Goal: Task Accomplishment & Management: Complete application form

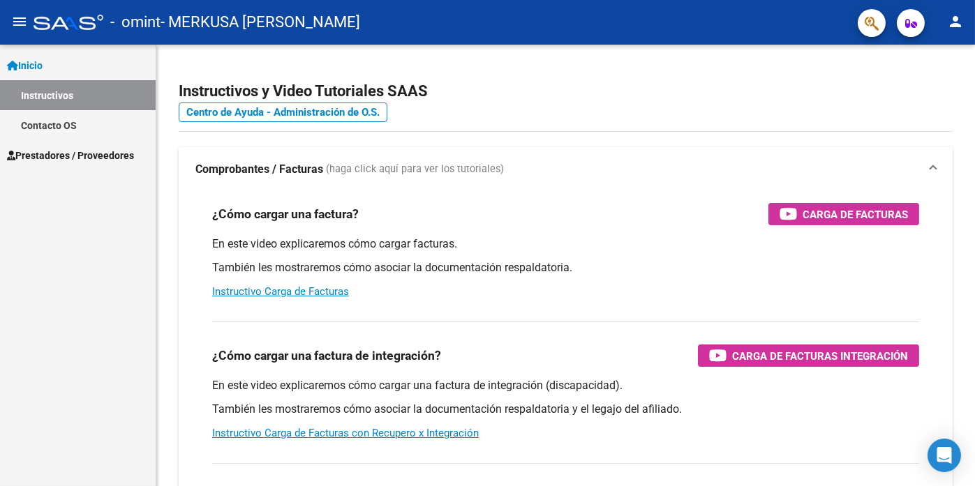
scroll to position [554, 0]
click at [107, 156] on span "Prestadores / Proveedores" at bounding box center [70, 155] width 127 height 15
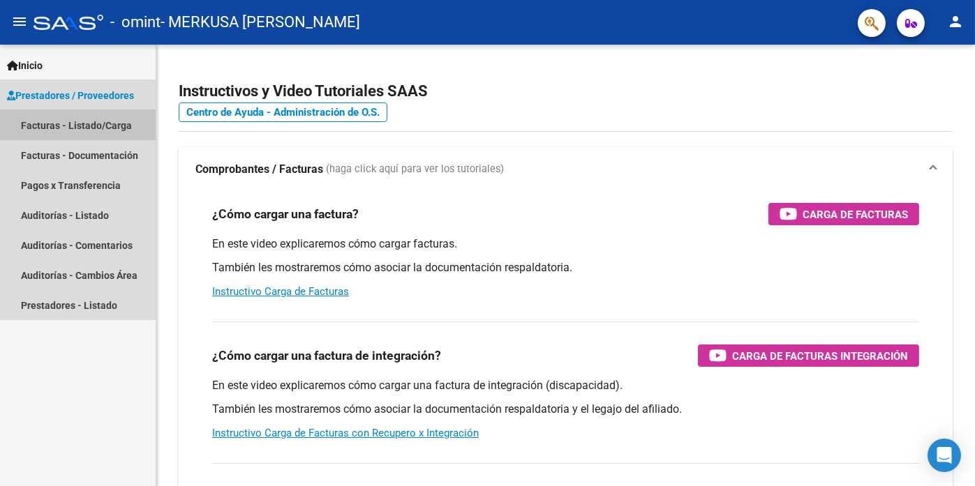
click at [89, 126] on link "Facturas - Listado/Carga" at bounding box center [78, 125] width 156 height 30
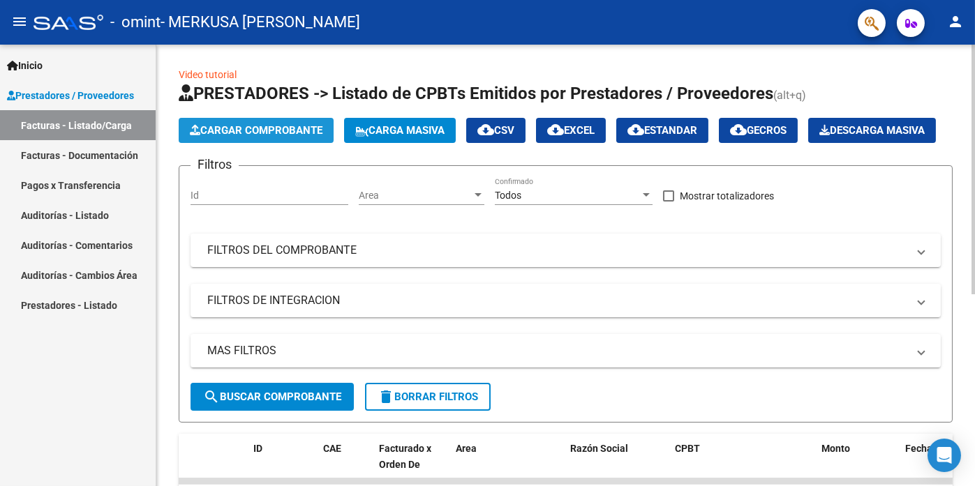
click at [295, 131] on span "Cargar Comprobante" at bounding box center [256, 130] width 133 height 13
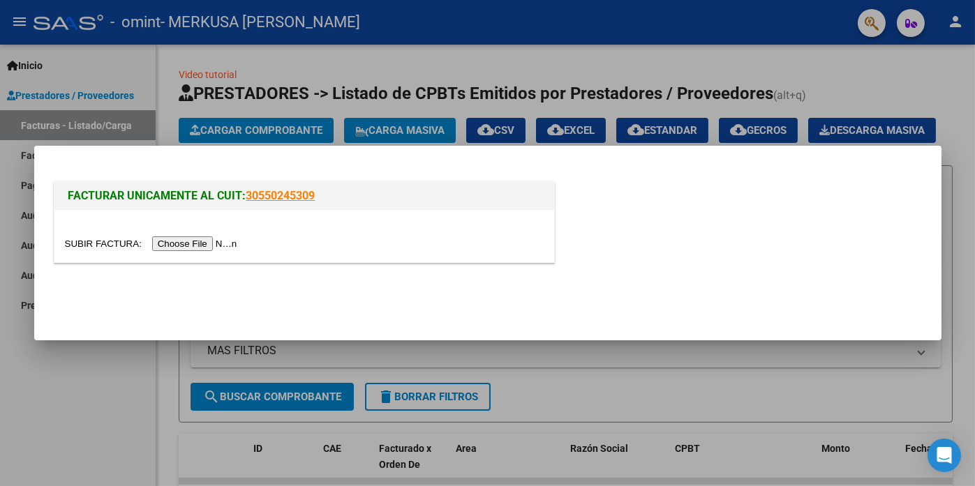
click at [205, 246] on input "file" at bounding box center [153, 244] width 177 height 15
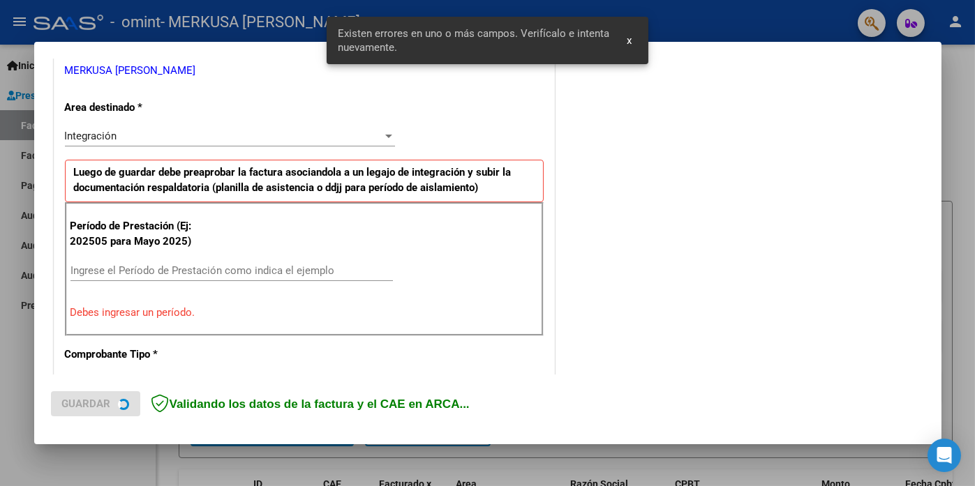
scroll to position [299, 0]
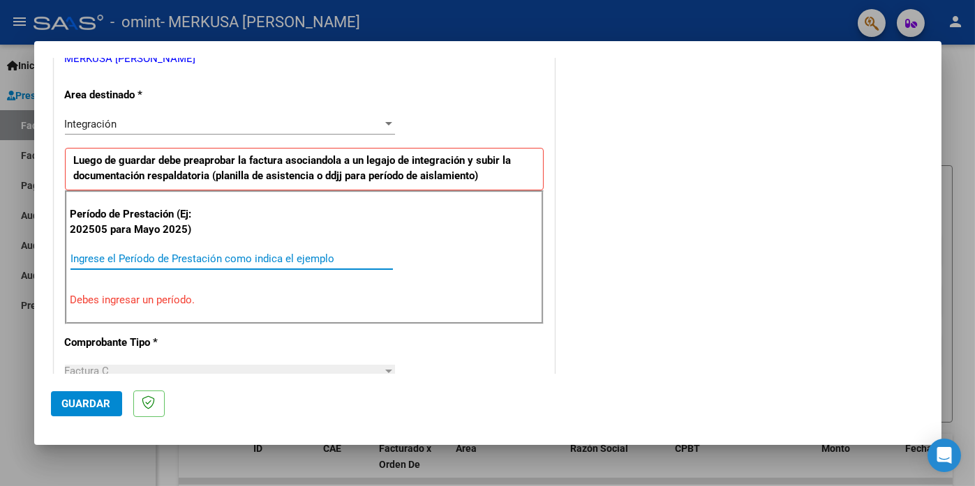
click at [84, 260] on input "Ingrese el Período de Prestación como indica el ejemplo" at bounding box center [231, 259] width 322 height 13
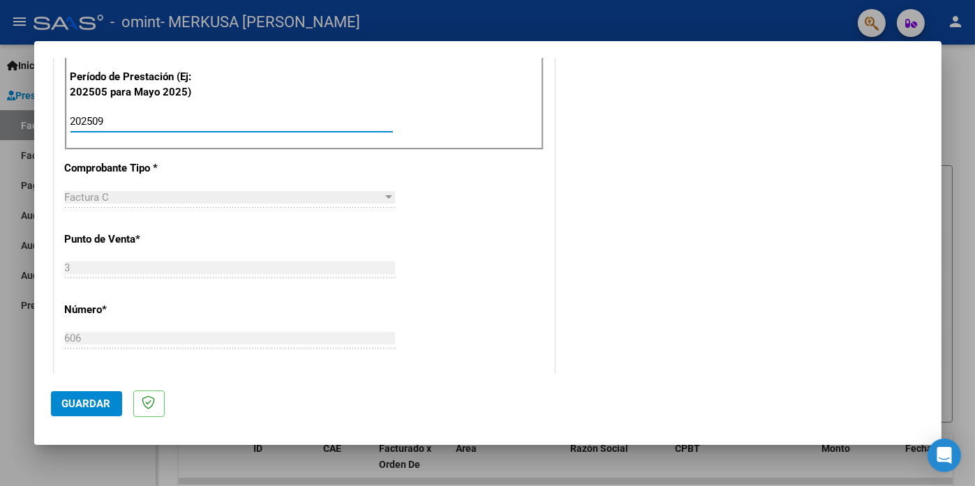
scroll to position [439, 0]
type input "202509"
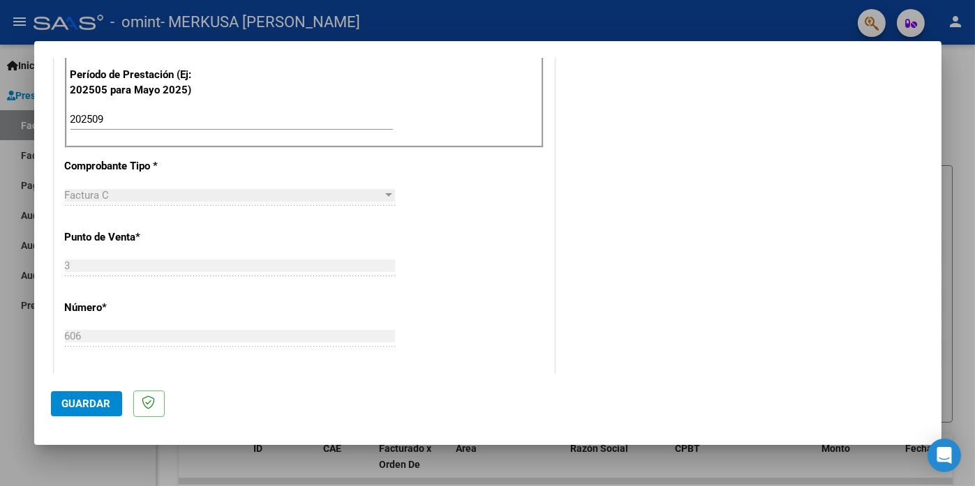
click at [382, 193] on div at bounding box center [388, 195] width 13 height 11
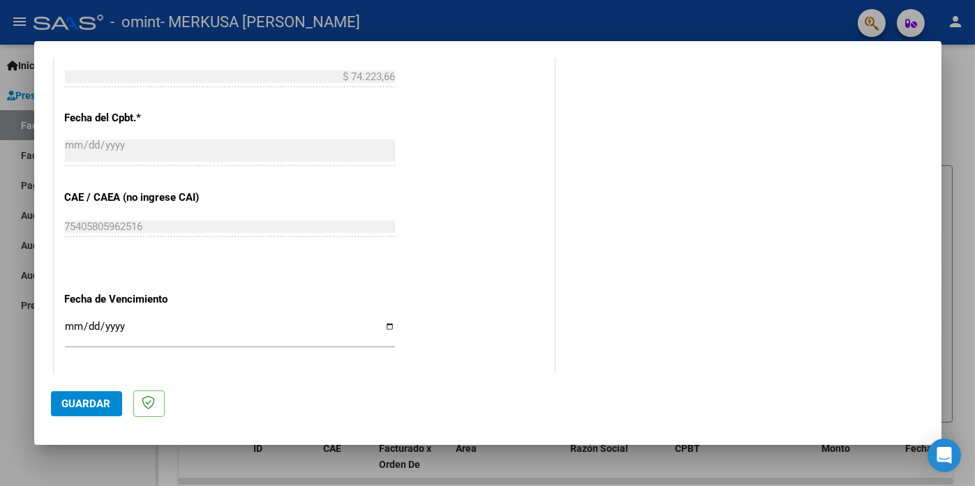
scroll to position [789, 0]
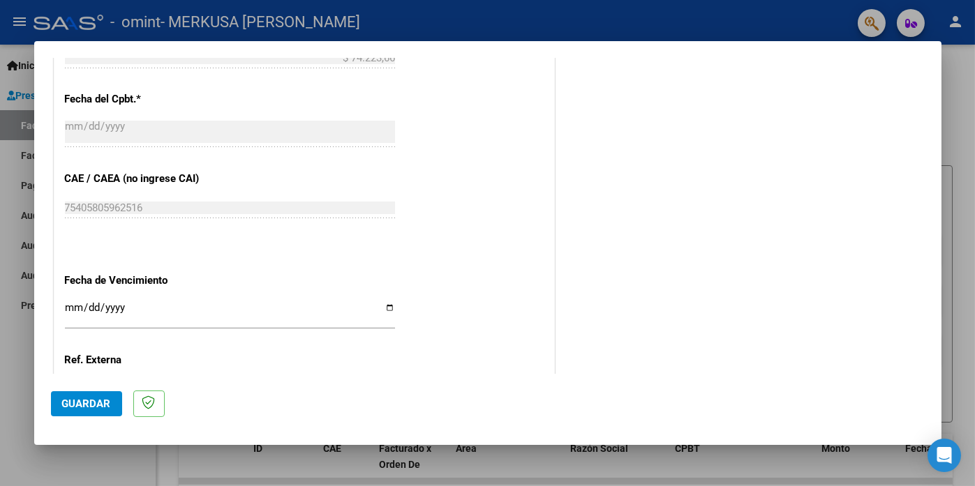
click at [387, 305] on input "Ingresar la fecha" at bounding box center [230, 313] width 330 height 22
type input "[DATE]"
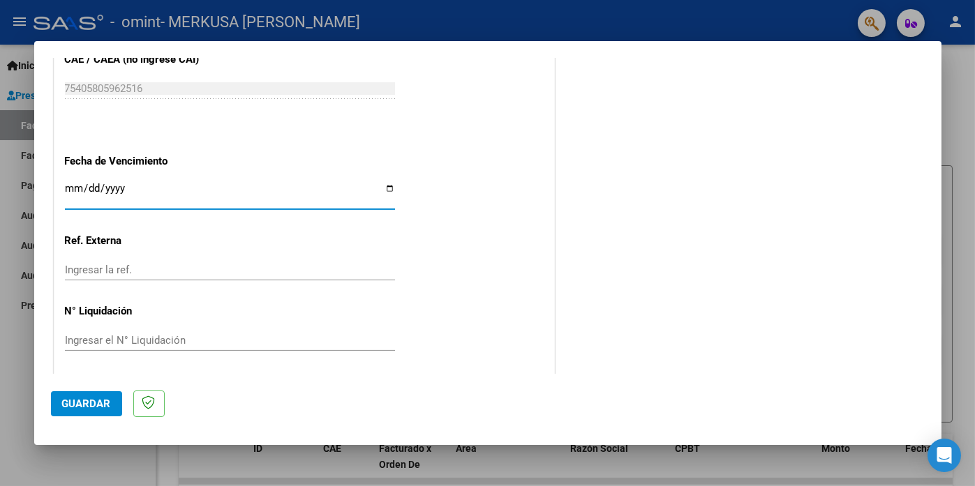
scroll to position [909, 0]
click at [76, 408] on span "Guardar" at bounding box center [86, 404] width 49 height 13
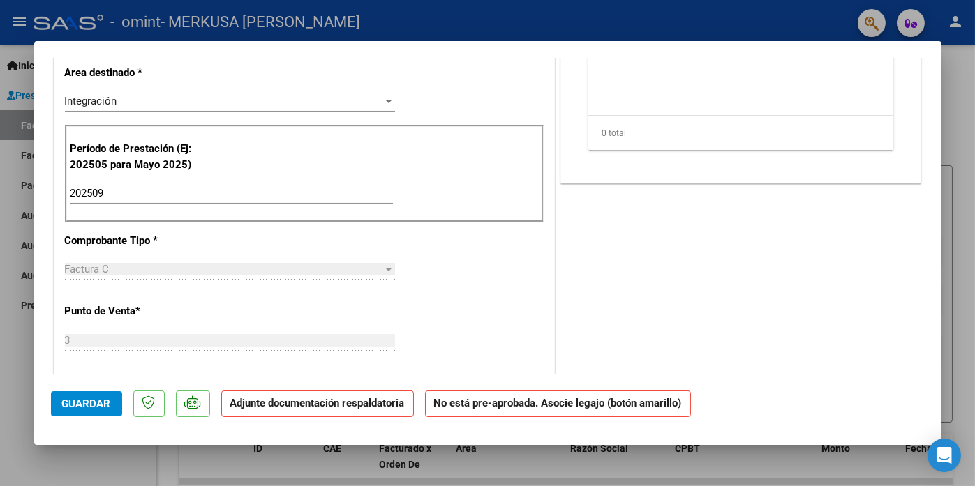
scroll to position [0, 0]
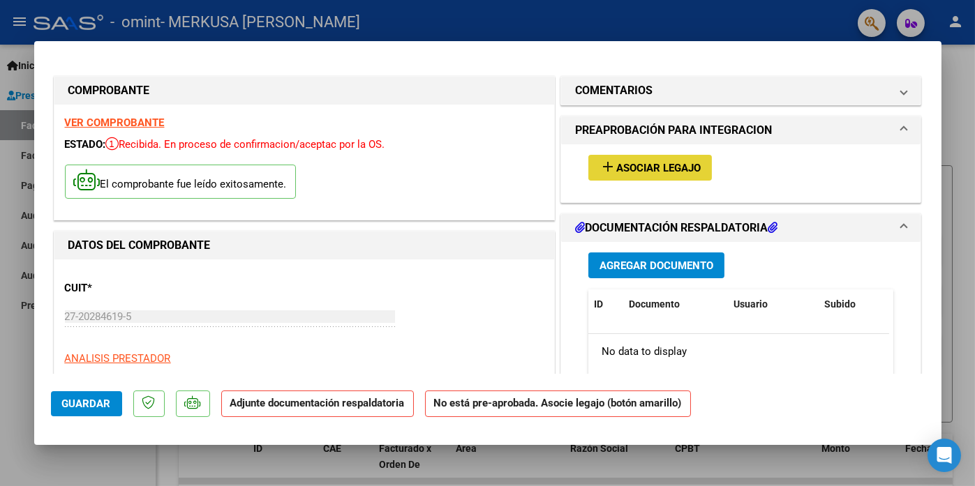
click at [635, 175] on button "add Asociar Legajo" at bounding box center [650, 168] width 124 height 26
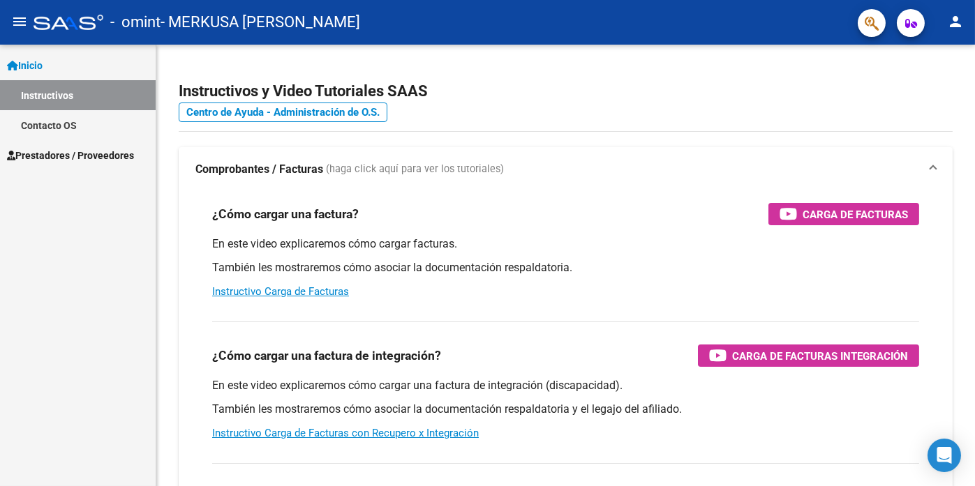
click at [45, 157] on span "Prestadores / Proveedores" at bounding box center [70, 155] width 127 height 15
click at [82, 155] on span "Prestadores / Proveedores" at bounding box center [70, 155] width 127 height 15
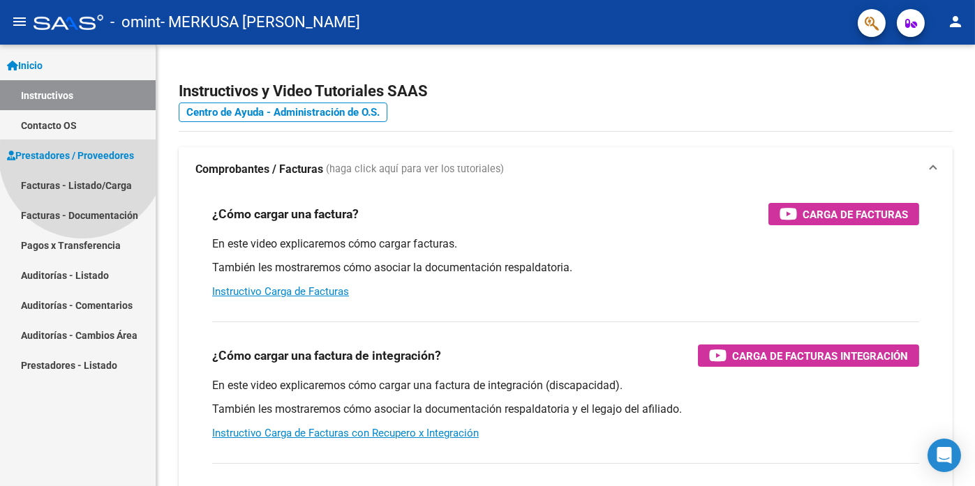
click at [82, 155] on span "Prestadores / Proveedores" at bounding box center [70, 155] width 127 height 15
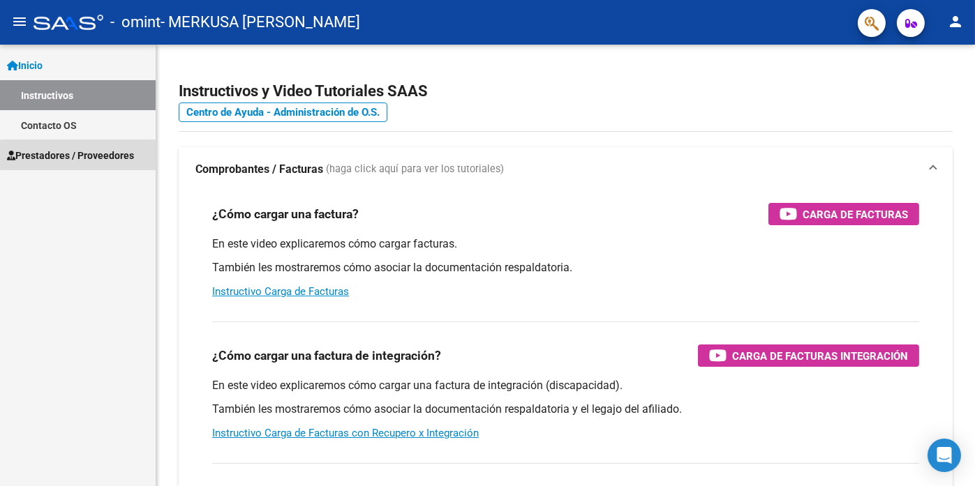
click at [78, 156] on span "Prestadores / Proveedores" at bounding box center [70, 155] width 127 height 15
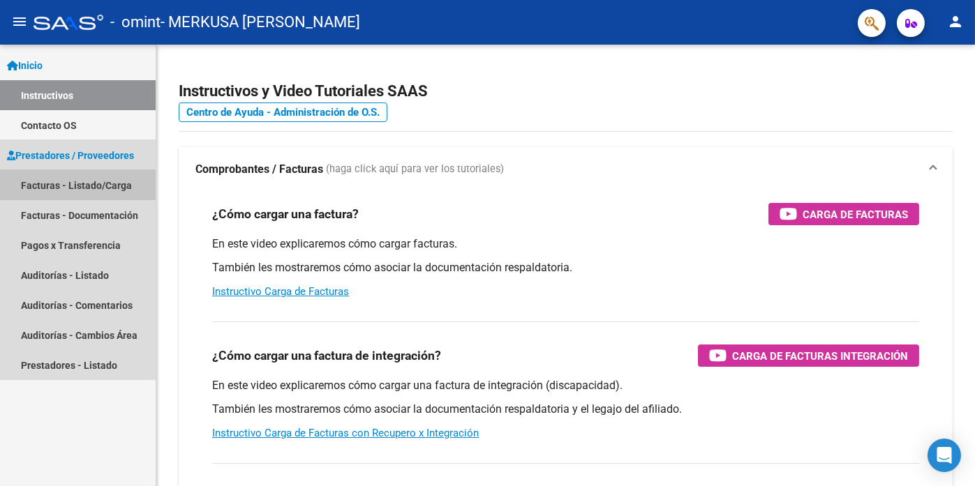
click at [77, 183] on link "Facturas - Listado/Carga" at bounding box center [78, 185] width 156 height 30
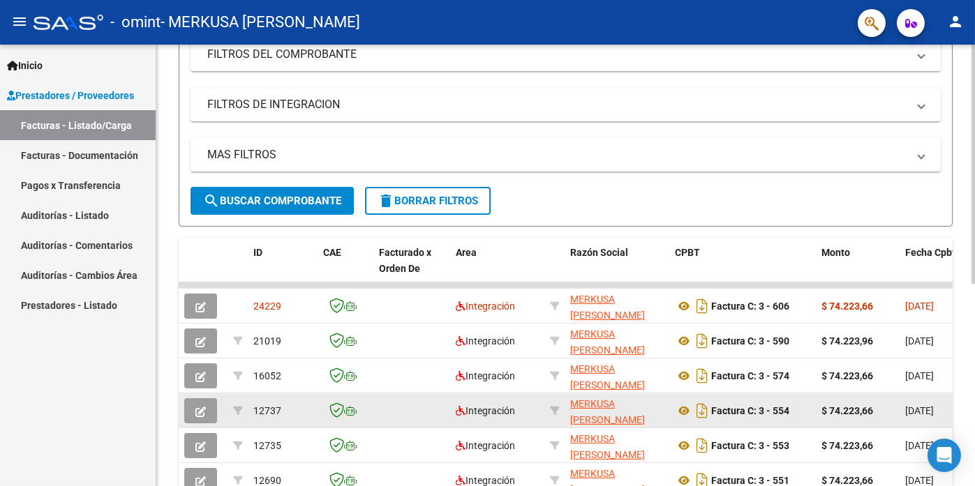
scroll to position [209, 0]
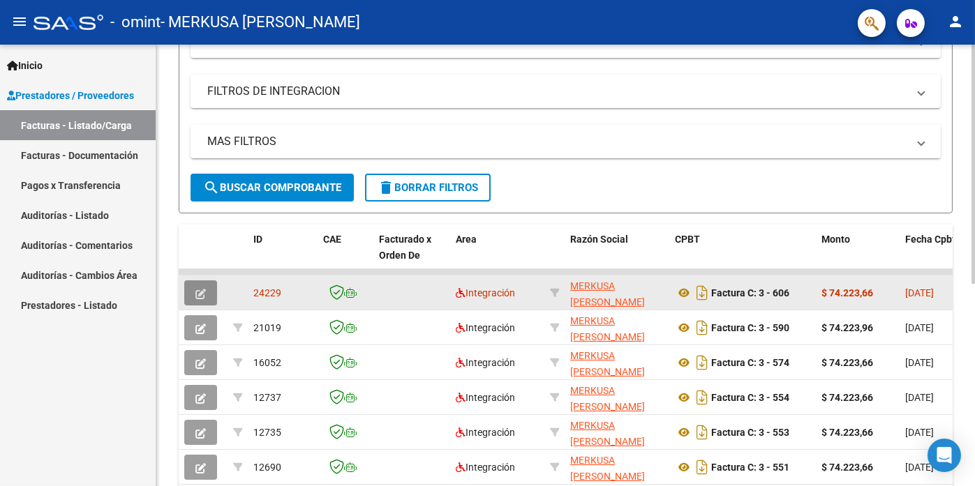
click at [205, 299] on icon "button" at bounding box center [200, 294] width 10 height 10
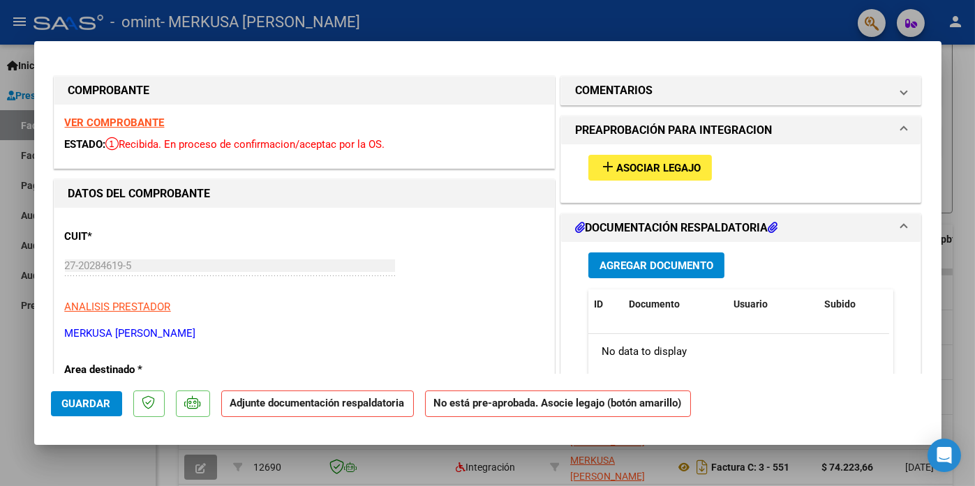
click at [639, 267] on span "Agregar Documento" at bounding box center [657, 266] width 114 height 13
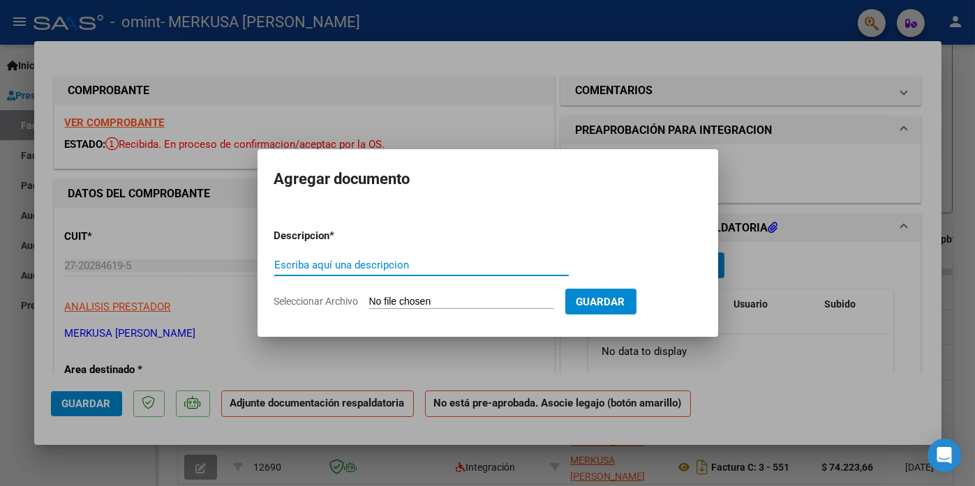
click at [288, 263] on input "Escriba aquí una descripcion" at bounding box center [421, 265] width 295 height 13
type input "asistencia"
click at [440, 304] on input "Seleccionar Archivo" at bounding box center [461, 302] width 185 height 13
type input "C:\fakepath\asistencia.pdf"
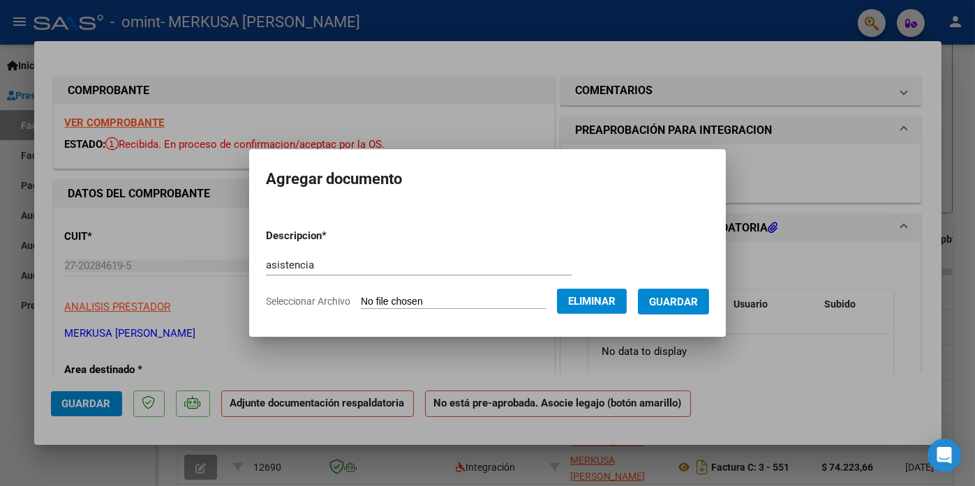
click at [682, 304] on span "Guardar" at bounding box center [673, 302] width 49 height 13
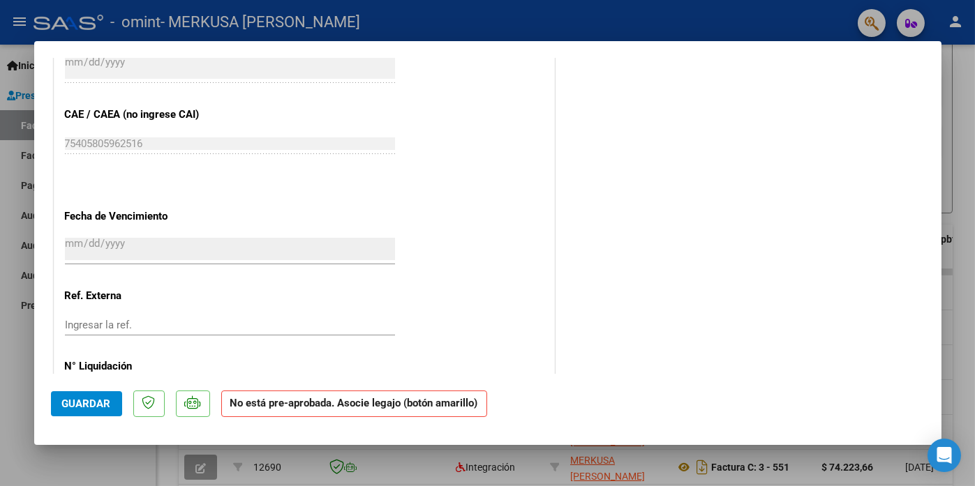
scroll to position [842, 0]
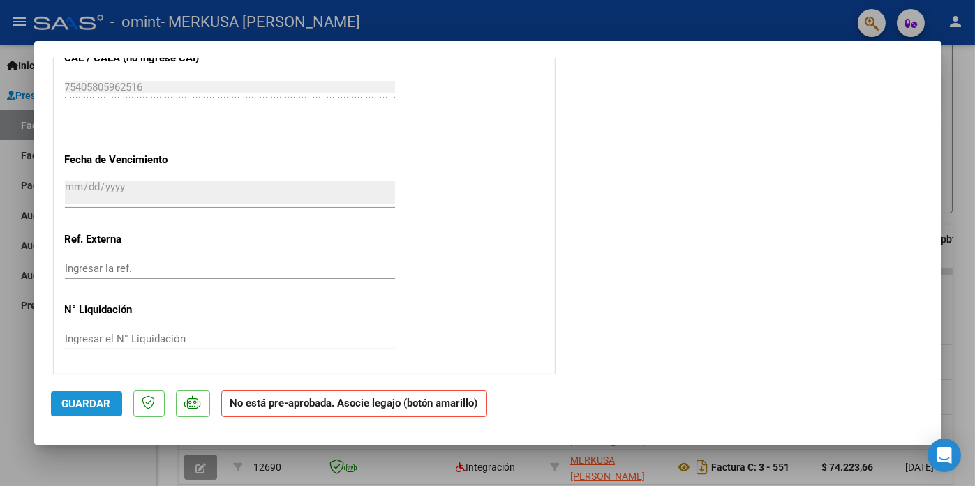
click at [87, 406] on span "Guardar" at bounding box center [86, 404] width 49 height 13
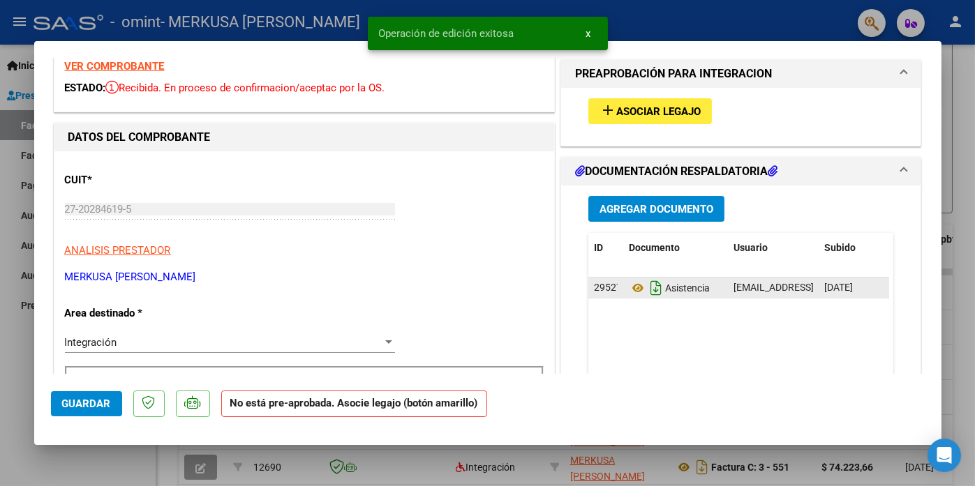
scroll to position [0, 0]
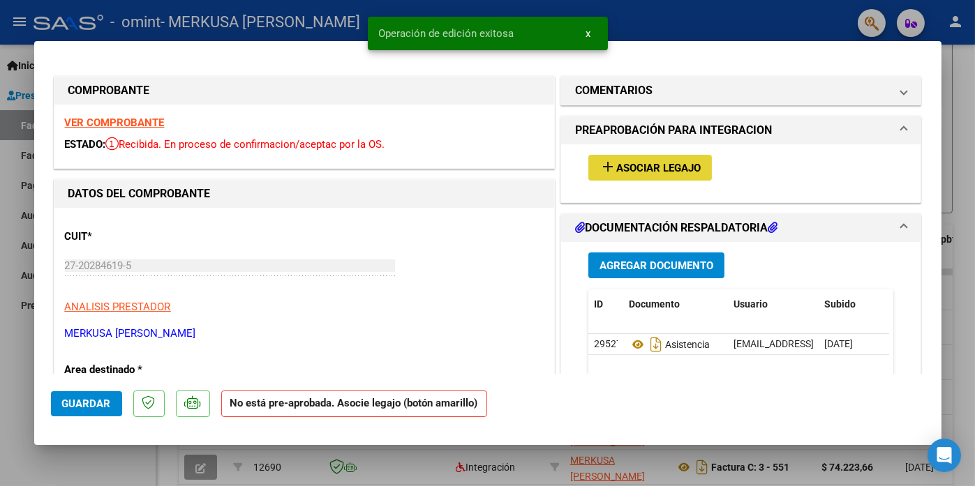
click at [631, 169] on span "Asociar Legajo" at bounding box center [658, 168] width 84 height 13
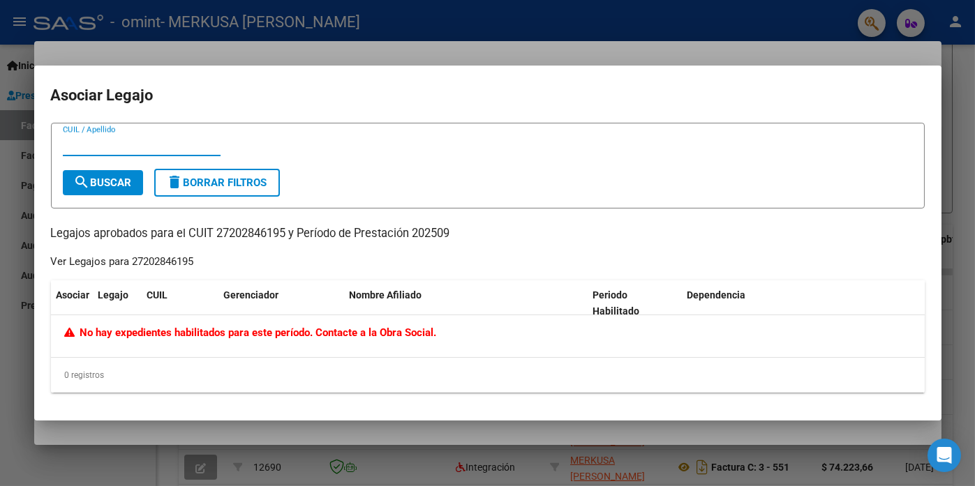
click at [68, 334] on icon at bounding box center [72, 332] width 16 height 10
click at [18, 62] on div at bounding box center [487, 243] width 975 height 486
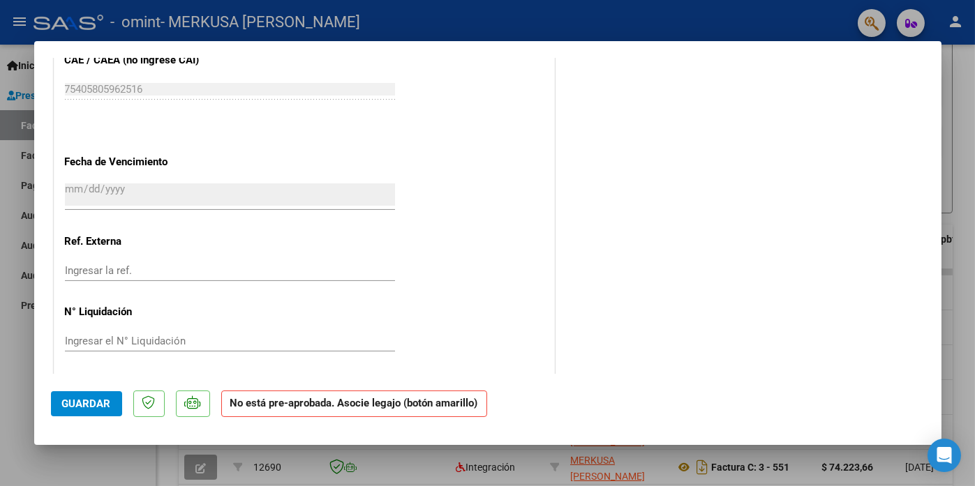
scroll to position [842, 0]
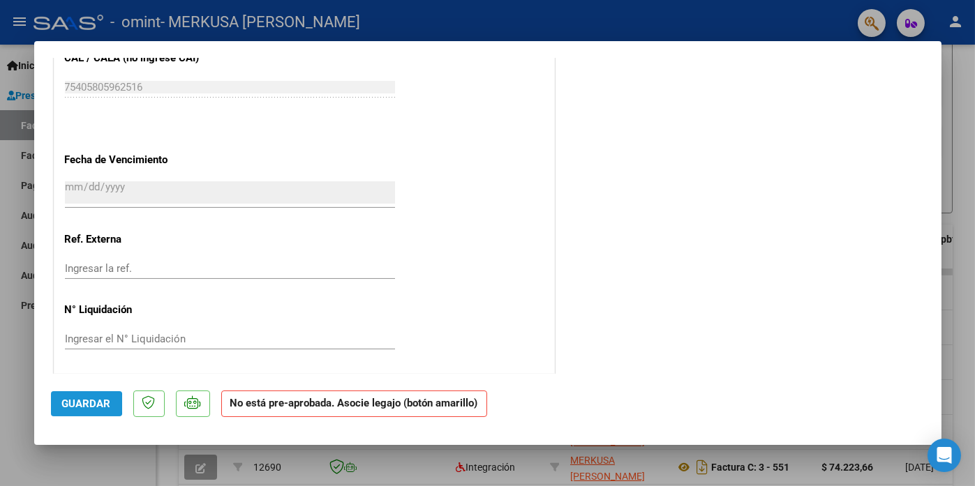
click at [75, 404] on span "Guardar" at bounding box center [86, 404] width 49 height 13
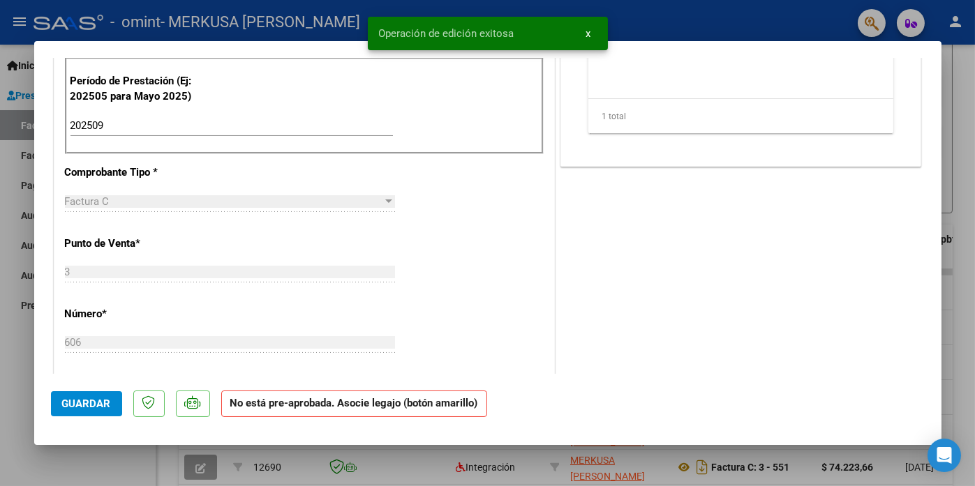
scroll to position [75, 0]
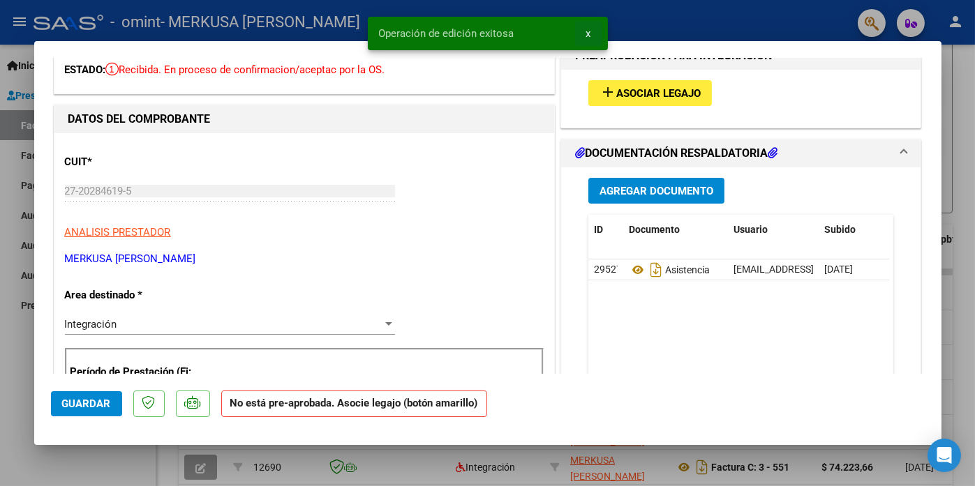
click at [584, 34] on button "x" at bounding box center [588, 33] width 27 height 25
